Goal: Obtain resource: Obtain resource

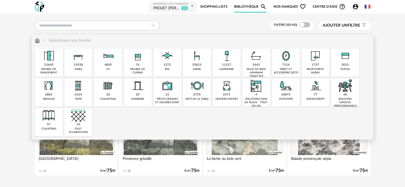
click at [224, 66] on div "11217" at bounding box center [226, 65] width 9 height 4
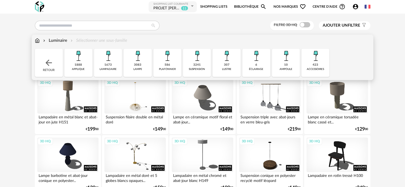
click at [193, 66] on div "3241 suspension" at bounding box center [197, 63] width 28 height 28
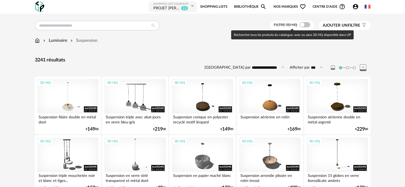
click at [298, 24] on label "Filtre 3D HQ" at bounding box center [293, 24] width 38 height 5
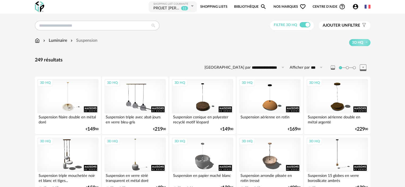
click at [338, 24] on span "Ajouter un" at bounding box center [335, 25] width 25 height 4
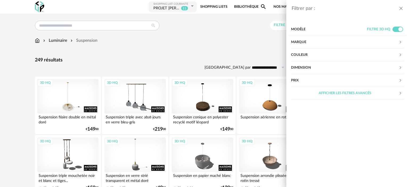
click at [300, 53] on div "Couleur" at bounding box center [345, 55] width 108 height 13
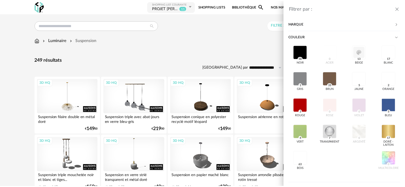
scroll to position [27, 0]
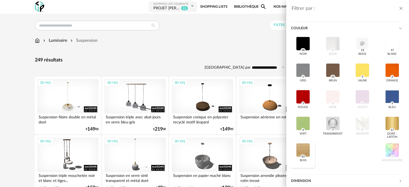
click at [300, 148] on div at bounding box center [303, 150] width 14 height 14
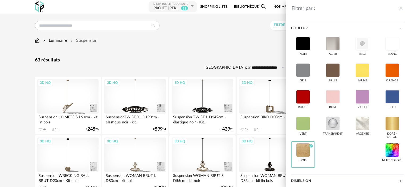
click at [402, 7] on icon "close drawer" at bounding box center [400, 8] width 5 height 5
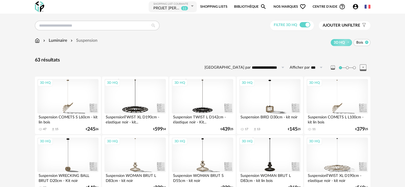
click at [367, 42] on icon at bounding box center [366, 41] width 3 height 3
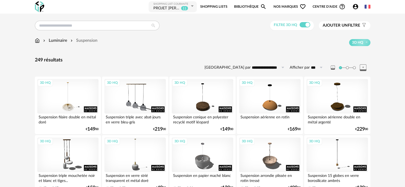
click at [345, 25] on span "Ajouter un" at bounding box center [335, 25] width 25 height 4
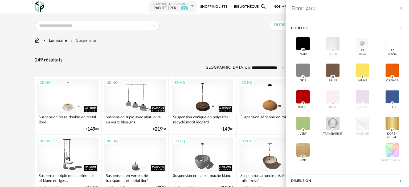
click at [398, 28] on icon at bounding box center [399, 28] width 3 height 3
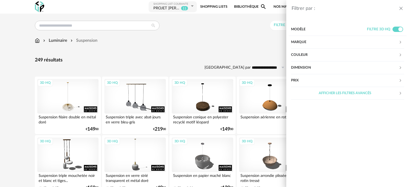
click at [301, 39] on div "Marque" at bounding box center [345, 42] width 108 height 13
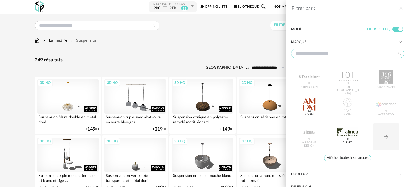
click at [309, 53] on input "text" at bounding box center [347, 54] width 113 height 10
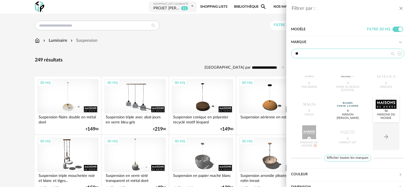
type input "**"
click at [379, 104] on div at bounding box center [385, 104] width 21 height 14
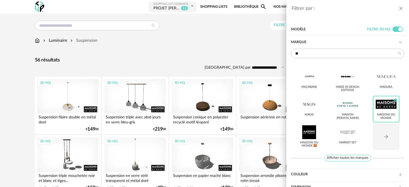
click at [251, 47] on div "Filtrer par : Modèle Filtre 3D HQ Marque ** MACABANE Made in design Editions [G…" at bounding box center [204, 93] width 409 height 187
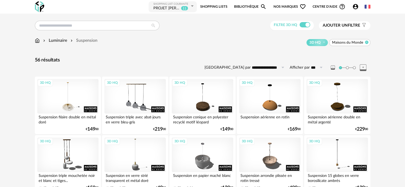
click at [366, 42] on icon at bounding box center [366, 41] width 3 height 3
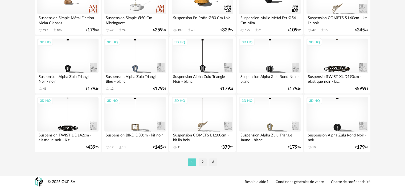
scroll to position [1096, 0]
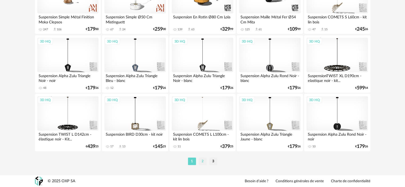
click at [200, 158] on li "2" at bounding box center [203, 161] width 8 height 7
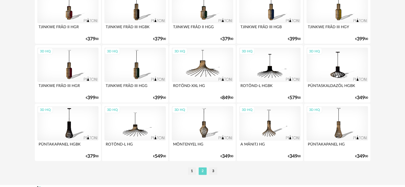
scroll to position [1096, 0]
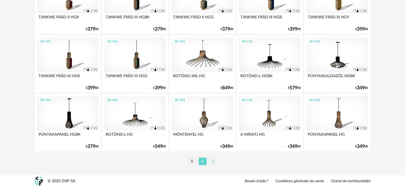
click at [213, 160] on li "3" at bounding box center [213, 161] width 8 height 7
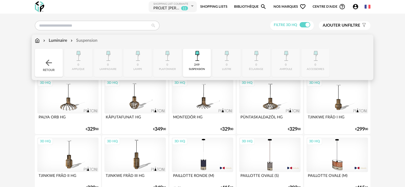
click at [57, 40] on div "Luminaire" at bounding box center [54, 41] width 25 height 6
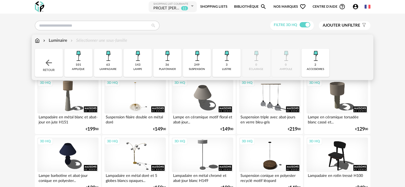
click at [166, 66] on div "36" at bounding box center [167, 65] width 4 height 4
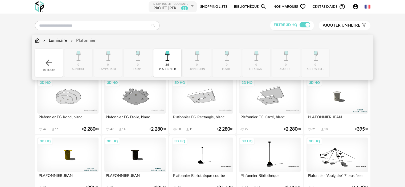
click at [59, 40] on div "Luminaire" at bounding box center [54, 41] width 25 height 6
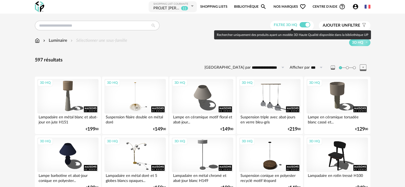
click at [307, 26] on span at bounding box center [304, 24] width 11 height 5
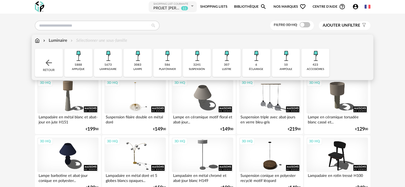
click at [194, 66] on div "3241" at bounding box center [196, 65] width 7 height 4
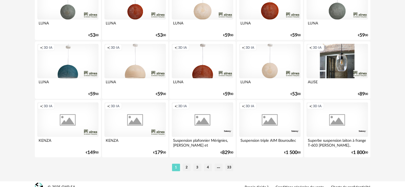
scroll to position [1096, 0]
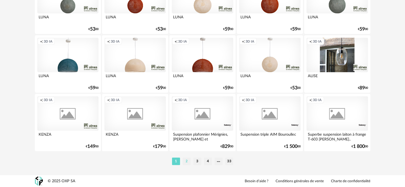
click at [186, 162] on li "2" at bounding box center [187, 161] width 8 height 7
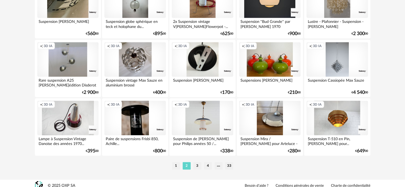
scroll to position [1096, 0]
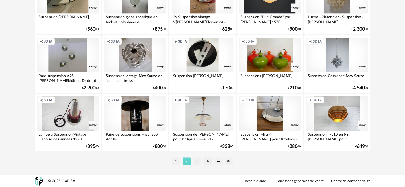
click at [197, 162] on li "3" at bounding box center [197, 161] width 8 height 7
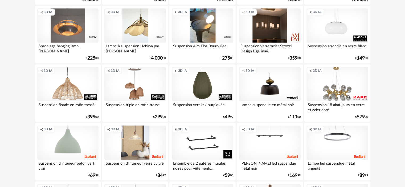
scroll to position [958, 0]
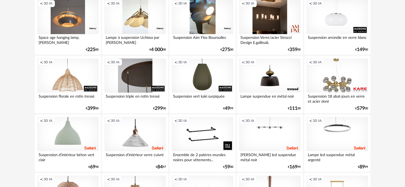
click at [134, 77] on div "Creation icon 3D IA" at bounding box center [134, 75] width 61 height 35
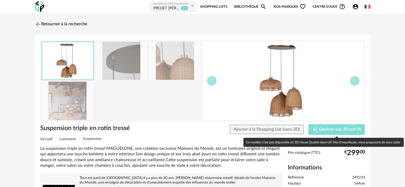
click at [319, 128] on span "Générer une 3D par IA" at bounding box center [340, 129] width 42 height 4
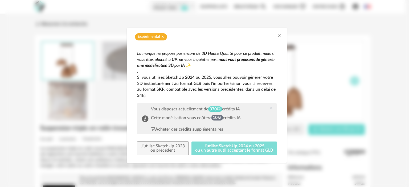
click at [218, 148] on button "J'utilise SketchUp 2024 ou 2025 ou un autre outil acceptant le format GLB" at bounding box center [234, 149] width 86 height 14
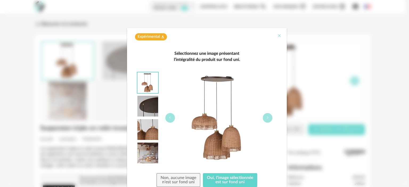
click at [278, 37] on icon "Close" at bounding box center [279, 36] width 4 height 4
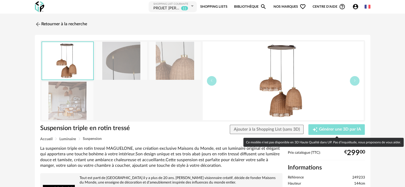
click at [323, 127] on span "Générer une 3D par IA" at bounding box center [340, 129] width 42 height 4
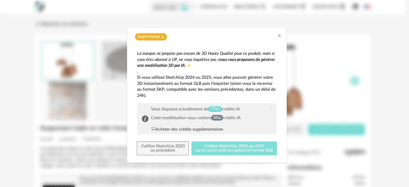
click at [215, 147] on button "J'utilise SketchUp 2024 ou 2025 ou un autre outil acceptant le format GLB" at bounding box center [234, 149] width 86 height 14
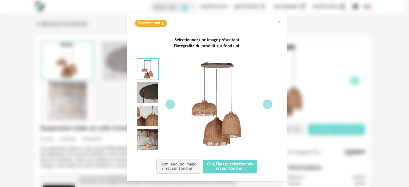
scroll to position [21, 0]
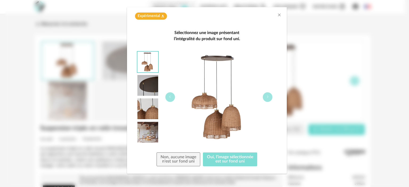
click at [220, 159] on button "Oui, l'image sélectionnée est sur fond uni" at bounding box center [230, 159] width 54 height 14
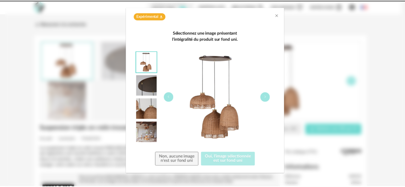
scroll to position [0, 0]
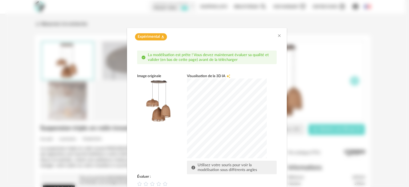
click at [214, 127] on div "dialog" at bounding box center [227, 118] width 80 height 80
click at [244, 128] on div "dialog" at bounding box center [227, 118] width 80 height 80
click at [164, 113] on img "dialog" at bounding box center [159, 100] width 45 height 45
drag, startPoint x: 164, startPoint y: 113, endPoint x: 234, endPoint y: 132, distance: 72.7
click at [234, 132] on div "dialog" at bounding box center [227, 118] width 80 height 80
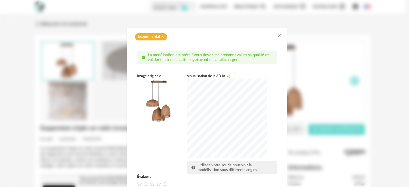
click at [211, 132] on div "dialog" at bounding box center [227, 118] width 80 height 80
click at [277, 36] on icon "Close" at bounding box center [279, 36] width 4 height 4
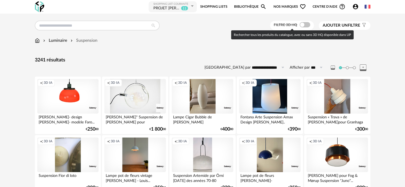
click at [301, 24] on span at bounding box center [304, 24] width 11 height 5
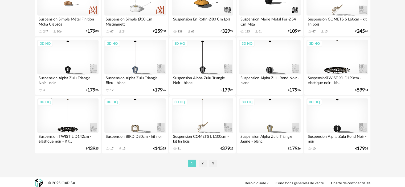
scroll to position [1096, 0]
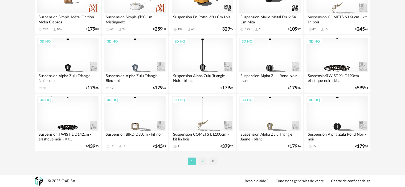
click at [204, 161] on li "2" at bounding box center [203, 161] width 8 height 7
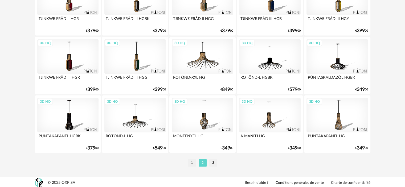
scroll to position [1096, 0]
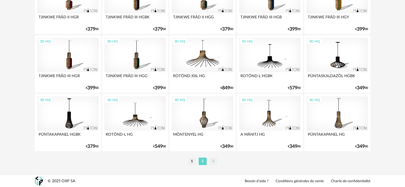
click at [211, 160] on li "3" at bounding box center [213, 161] width 8 height 7
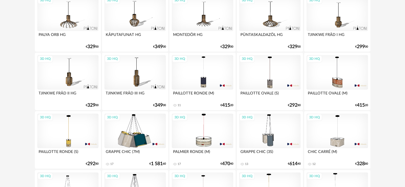
scroll to position [40, 0]
